Goal: Transaction & Acquisition: Obtain resource

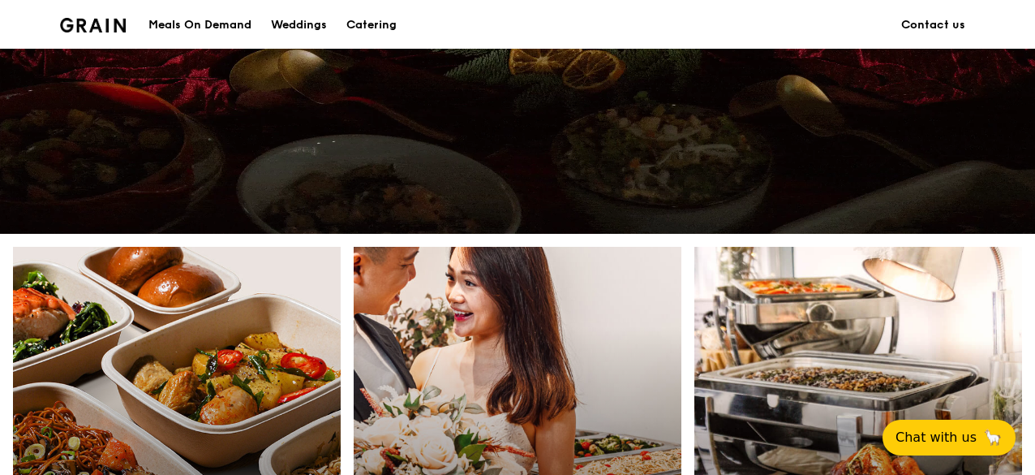
scroll to position [831, 0]
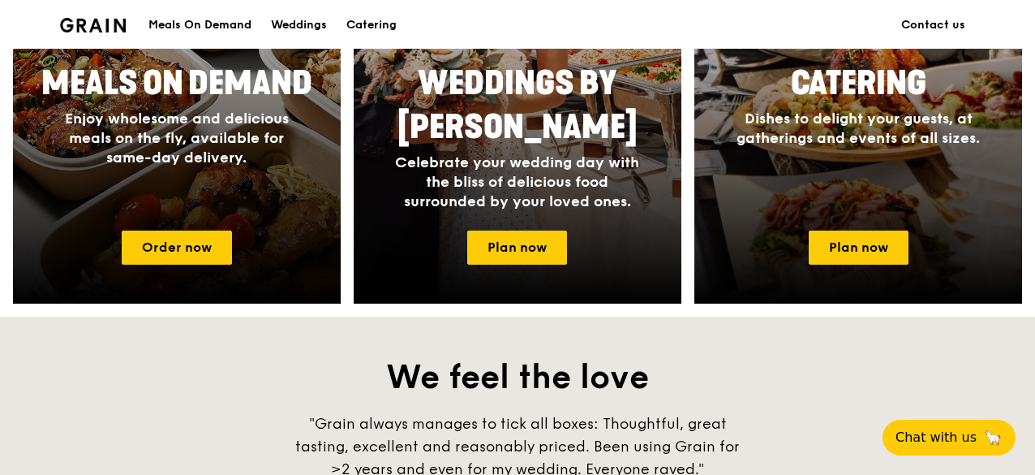
drag, startPoint x: 1034, startPoint y: 260, endPoint x: 1038, endPoint y: 223, distance: 37.5
click at [1035, 223] on html "Grain logo Meals On Demand Weddings Catering Contact us Deliciously good for yo…" at bounding box center [517, 259] width 1035 height 2181
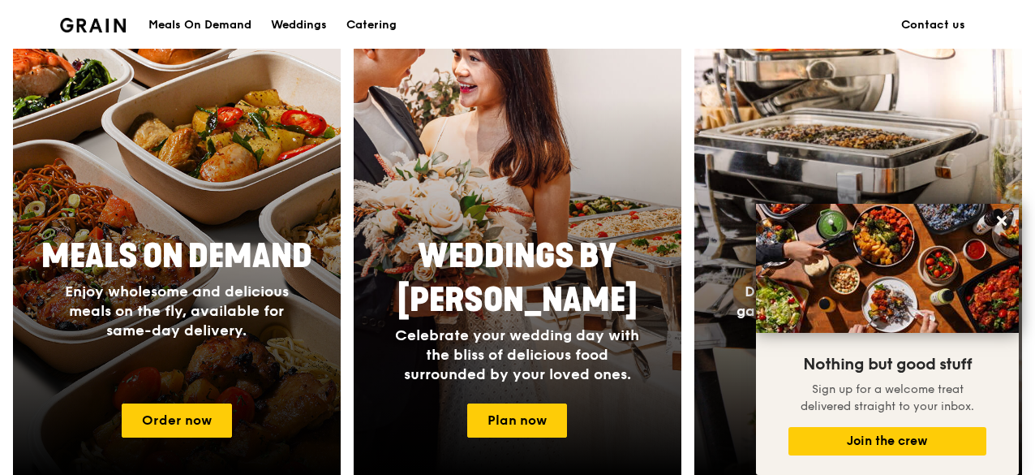
scroll to position [0, 0]
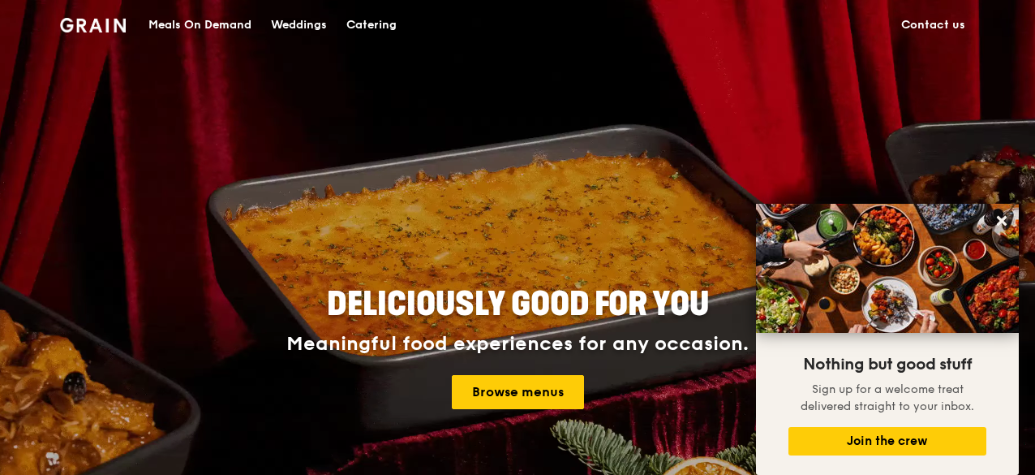
click at [378, 17] on div "Catering" at bounding box center [371, 25] width 50 height 49
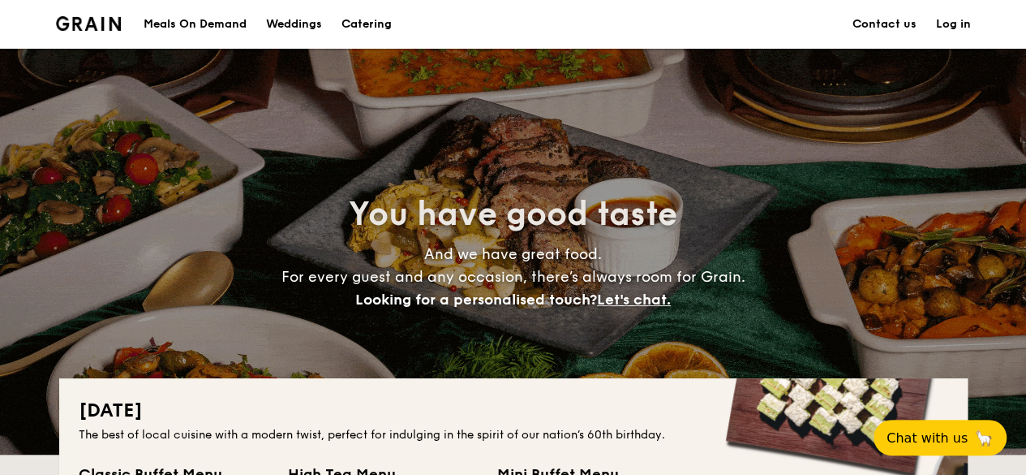
scroll to position [415, 0]
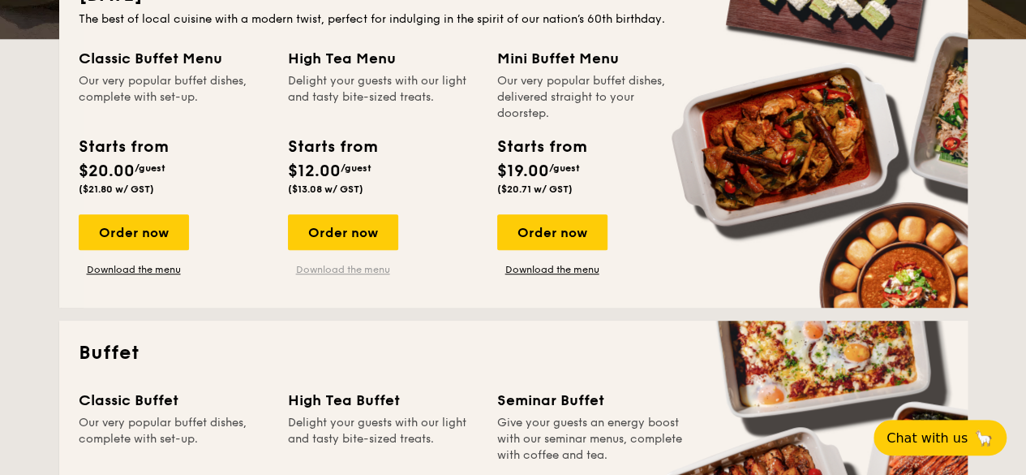
click at [341, 265] on link "Download the menu" at bounding box center [343, 269] width 110 height 13
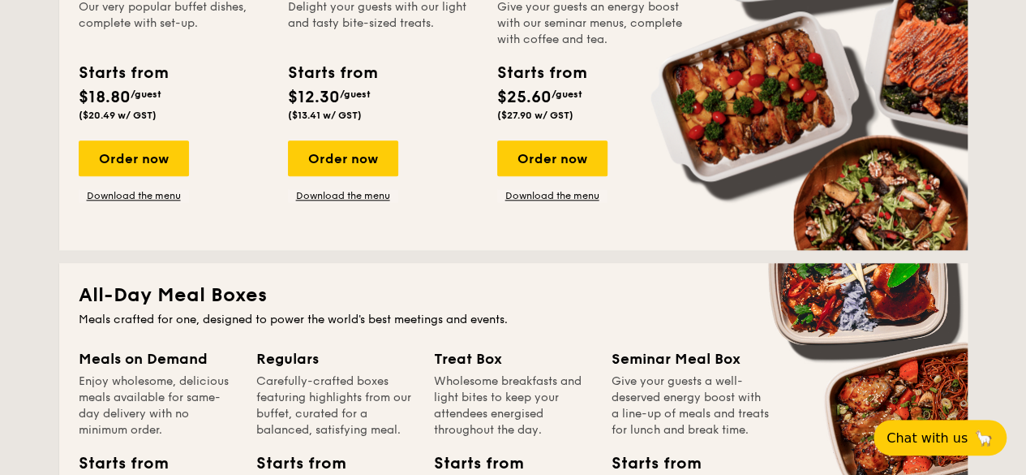
click at [369, 186] on div "Order now Download the menu" at bounding box center [343, 171] width 110 height 62
click at [373, 195] on link "Download the menu" at bounding box center [343, 195] width 110 height 13
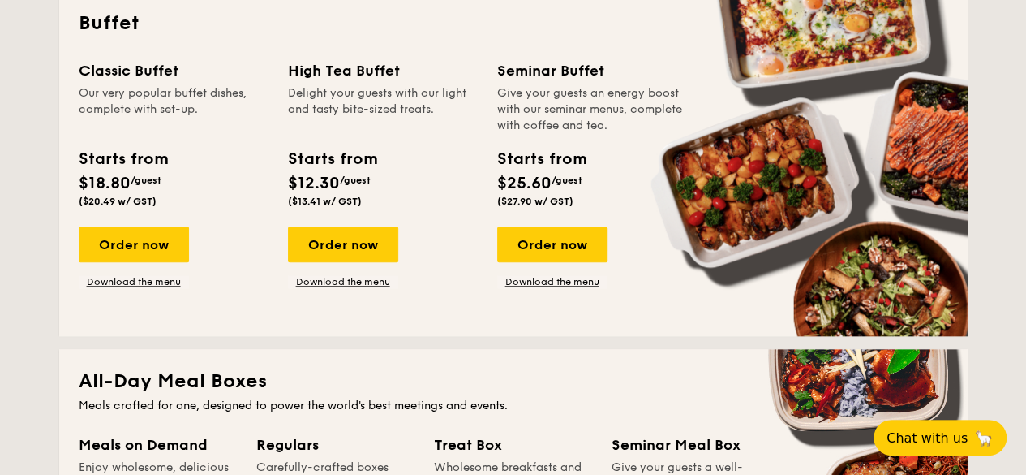
scroll to position [0, 0]
